Goal: Information Seeking & Learning: Learn about a topic

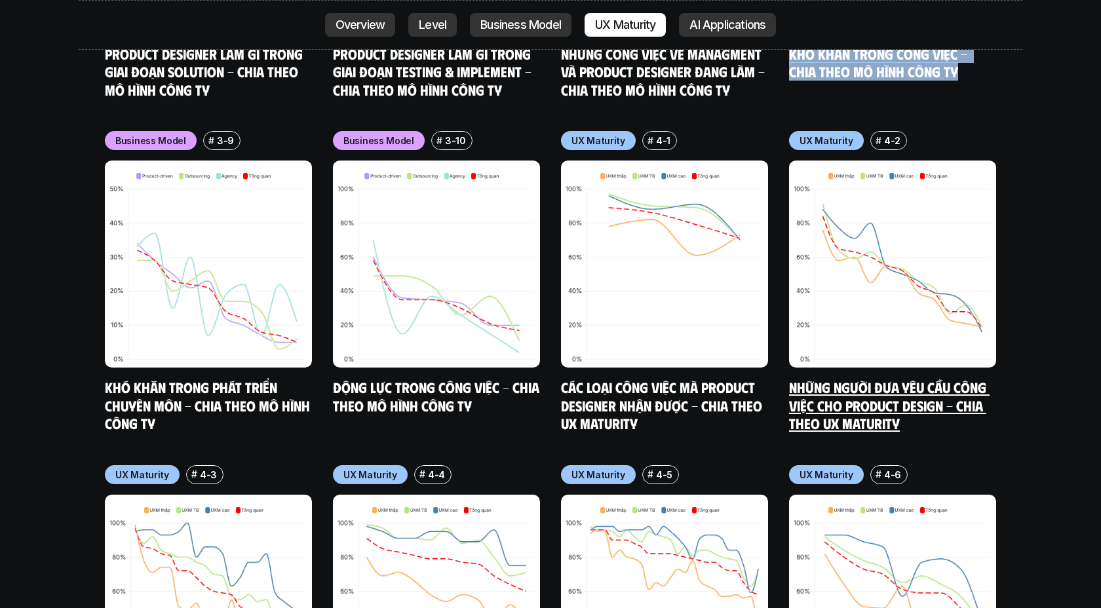
scroll to position [6306, 0]
